Goal: Information Seeking & Learning: Find specific fact

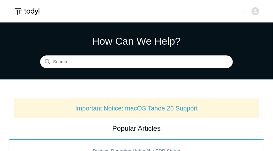
click at [243, 11] on icon "Toggle navigation menu" at bounding box center [243, 11] width 3 height 2
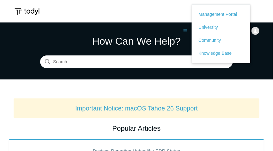
click at [165, 37] on h1 "How Can We Help?" at bounding box center [136, 40] width 193 height 15
click at [174, 10] on header "Submit a Request Management Portal University Community Knowledge Base Fred Bee…" at bounding box center [136, 11] width 273 height 22
click at [254, 31] on img at bounding box center [255, 31] width 8 height 8
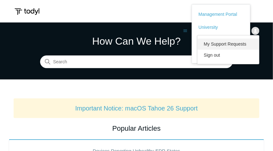
click at [230, 45] on link "My Support Requests" at bounding box center [228, 44] width 62 height 11
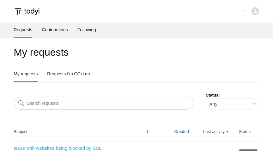
click at [241, 13] on icon "Toggle navigation menu" at bounding box center [243, 11] width 4 height 4
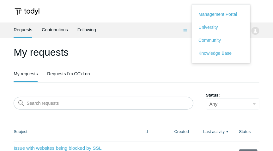
click at [186, 33] on ul "Requests Contributions Following" at bounding box center [137, 30] width 246 height 16
click at [186, 31] on ul "Requests Contributions Following" at bounding box center [137, 30] width 246 height 16
click at [148, 57] on h1 "My requests" at bounding box center [137, 52] width 246 height 15
click at [108, 58] on h1 "My requests" at bounding box center [137, 52] width 246 height 15
click at [258, 33] on ul "Requests Contributions Following" at bounding box center [137, 30] width 246 height 16
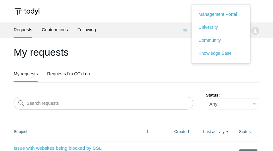
click at [258, 32] on ul "Requests Contributions Following" at bounding box center [137, 30] width 246 height 16
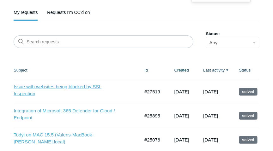
scroll to position [9, 0]
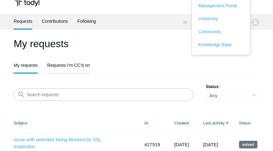
click at [54, 66] on link "Requests I'm CC'd on" at bounding box center [68, 64] width 43 height 13
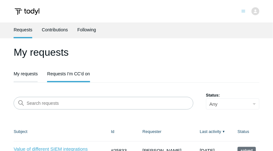
click at [28, 75] on link "My requests" at bounding box center [26, 72] width 24 height 13
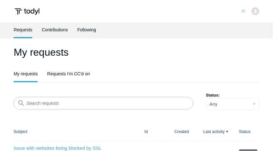
click at [256, 12] on img at bounding box center [255, 11] width 8 height 8
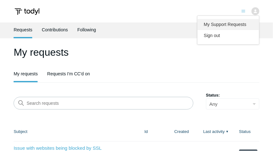
click at [238, 25] on link "My Support Requests" at bounding box center [228, 24] width 62 height 11
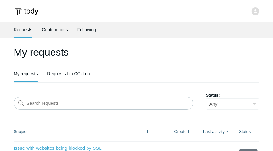
click at [243, 13] on icon "Toggle navigation menu" at bounding box center [243, 11] width 4 height 4
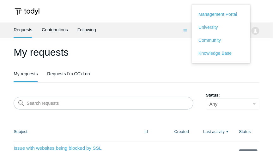
click at [172, 34] on ul "Requests Contributions Following" at bounding box center [137, 30] width 246 height 16
click at [61, 31] on link "Contributions" at bounding box center [55, 28] width 26 height 13
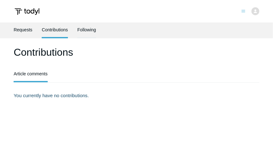
click at [85, 32] on link "Following" at bounding box center [86, 28] width 19 height 13
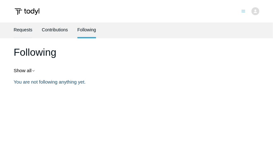
click at [21, 31] on link "Requests" at bounding box center [23, 28] width 19 height 13
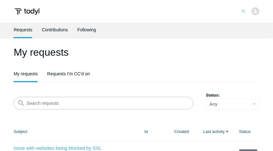
click at [86, 33] on link "Following" at bounding box center [86, 28] width 19 height 13
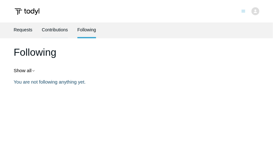
click at [62, 32] on link "Contributions" at bounding box center [55, 28] width 26 height 13
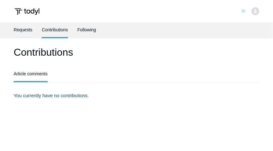
click at [26, 33] on link "Requests" at bounding box center [23, 28] width 19 height 13
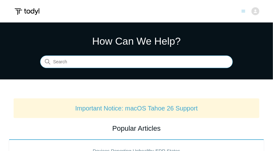
click at [108, 64] on input "Search" at bounding box center [136, 62] width 193 height 13
type input "notdoor"
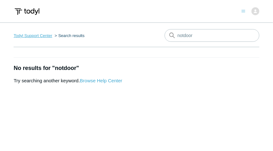
click at [48, 36] on link "Todyl Support Center" at bounding box center [33, 35] width 39 height 5
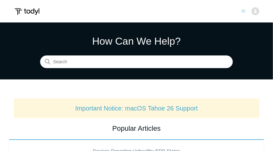
click at [256, 12] on img at bounding box center [255, 11] width 8 height 8
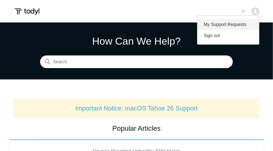
click at [242, 25] on link "My Support Requests" at bounding box center [228, 24] width 62 height 11
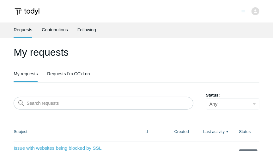
click at [255, 12] on img at bounding box center [255, 11] width 8 height 8
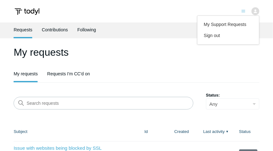
click at [146, 15] on header "Submit a Request Management Portal University Community Knowledge Base [PERSON_…" at bounding box center [136, 11] width 273 height 22
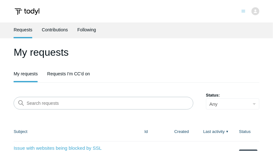
click at [27, 13] on img at bounding box center [27, 12] width 27 height 12
click at [22, 30] on link "Requests" at bounding box center [23, 29] width 19 height 15
click at [212, 11] on header "Submit a Request Management Portal University Community Knowledge Base [PERSON_…" at bounding box center [136, 11] width 273 height 22
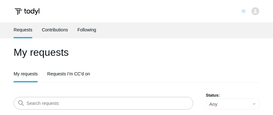
click at [242, 11] on icon "Toggle navigation menu" at bounding box center [243, 11] width 4 height 4
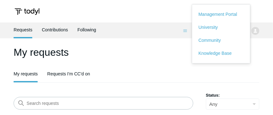
click at [254, 31] on ul "Requests Contributions Following" at bounding box center [136, 30] width 245 height 16
click at [207, 16] on link "Management Portal" at bounding box center [220, 14] width 45 height 7
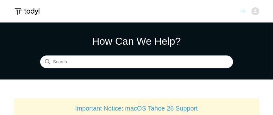
click at [61, 15] on header "Submit a Request Management Portal University Community Knowledge Base [PERSON_…" at bounding box center [136, 11] width 273 height 22
click at [32, 9] on img at bounding box center [27, 12] width 27 height 12
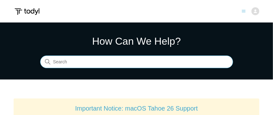
click at [71, 65] on input "Search" at bounding box center [136, 62] width 193 height 13
drag, startPoint x: 64, startPoint y: 62, endPoint x: 142, endPoint y: 66, distance: 78.4
click at [142, 66] on input "Search" at bounding box center [136, 62] width 193 height 13
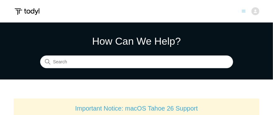
click at [244, 9] on icon "Toggle navigation menu" at bounding box center [243, 11] width 4 height 4
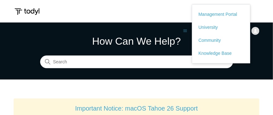
click at [186, 32] on icon "Toggle navigation menu" at bounding box center [185, 31] width 3 height 2
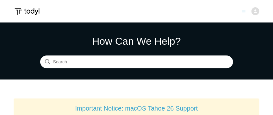
click at [256, 12] on img at bounding box center [255, 11] width 8 height 8
click at [191, 15] on header "Submit a Request Management Portal University Community Knowledge Base [PERSON_…" at bounding box center [136, 11] width 273 height 22
click at [222, 10] on header "Submit a Request Management Portal University Community Knowledge Base [PERSON_…" at bounding box center [136, 11] width 273 height 22
click at [235, 11] on header "Submit a Request Management Portal University Community Knowledge Base [PERSON_…" at bounding box center [136, 11] width 273 height 22
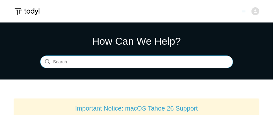
click at [93, 60] on input "Search" at bounding box center [136, 62] width 193 height 13
click at [84, 61] on input "Search" at bounding box center [136, 62] width 193 height 13
type input "NotDoor"
